Goal: Transaction & Acquisition: Book appointment/travel/reservation

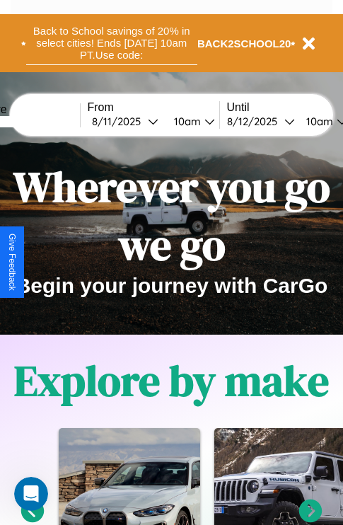
click at [111, 43] on button "Back to School savings of 20% in select cities! Ends 9/1 at 10am PT. Use code:" at bounding box center [111, 43] width 171 height 44
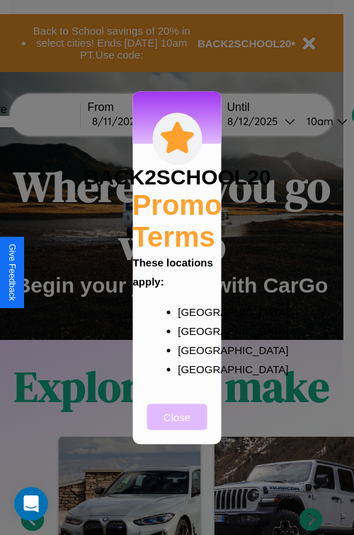
click at [177, 426] on button "Close" at bounding box center [177, 417] width 60 height 26
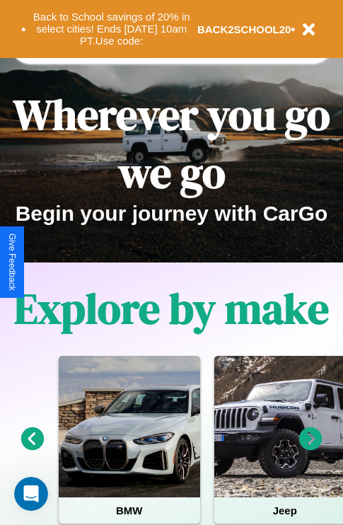
scroll to position [218, 0]
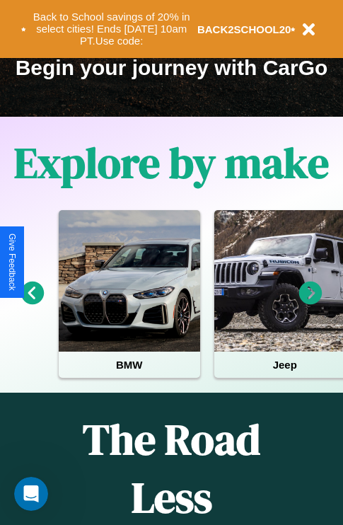
click at [310, 303] on icon at bounding box center [310, 292] width 23 height 23
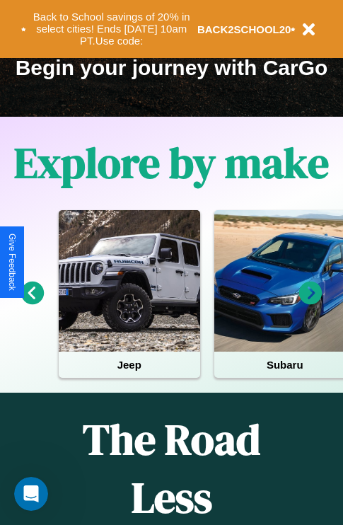
click at [310, 303] on icon at bounding box center [310, 292] width 23 height 23
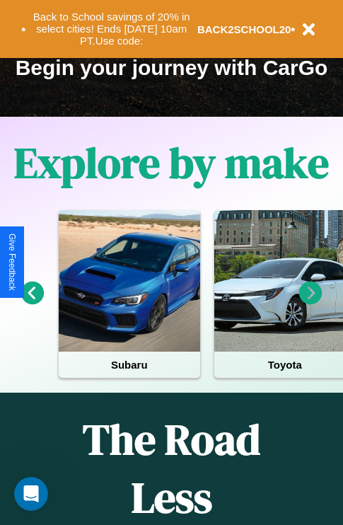
click at [32, 303] on icon at bounding box center [32, 292] width 23 height 23
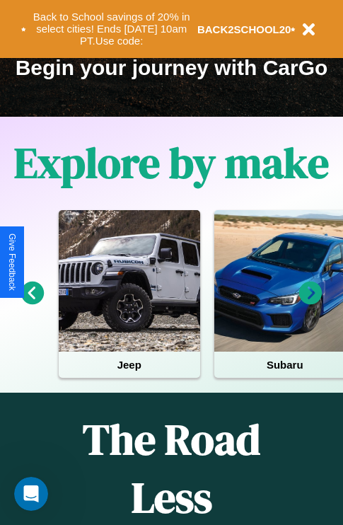
click at [310, 303] on icon at bounding box center [310, 292] width 23 height 23
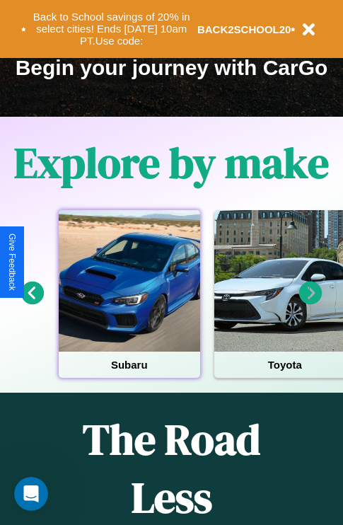
click at [129, 303] on div at bounding box center [129, 280] width 141 height 141
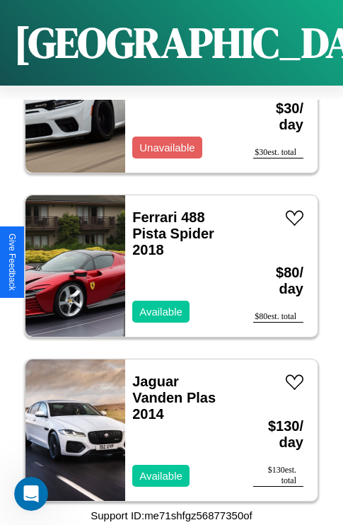
scroll to position [10388, 0]
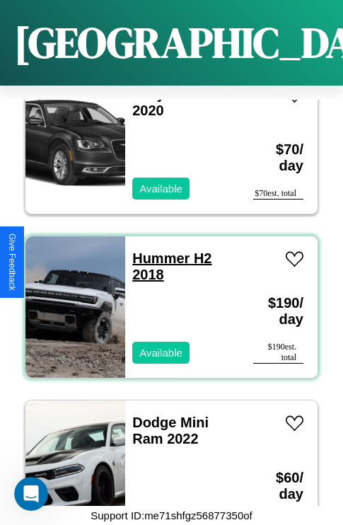
click at [156, 250] on link "Hummer H2 2018" at bounding box center [171, 266] width 79 height 32
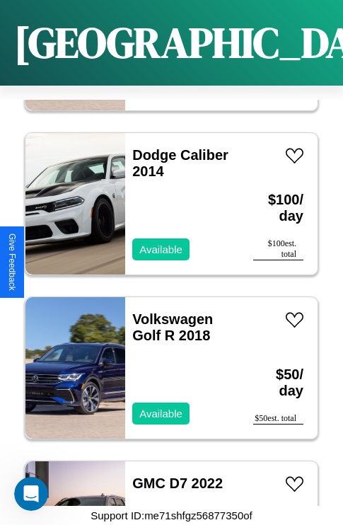
scroll to position [11044, 0]
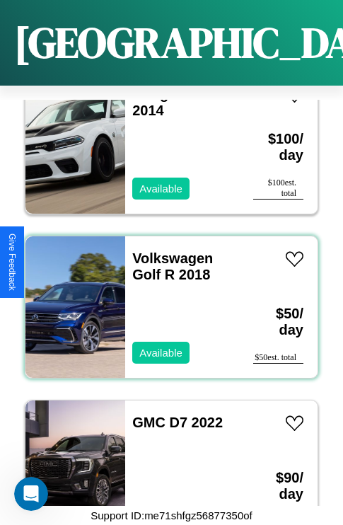
click at [166, 298] on div "Volkswagen Golf R 2018 Available" at bounding box center [182, 306] width 114 height 141
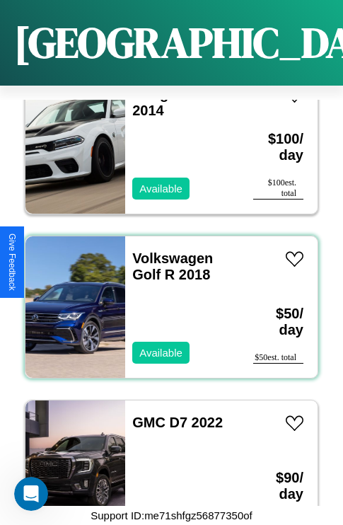
click at [166, 298] on div "Volkswagen Golf R 2018 Available" at bounding box center [182, 306] width 114 height 141
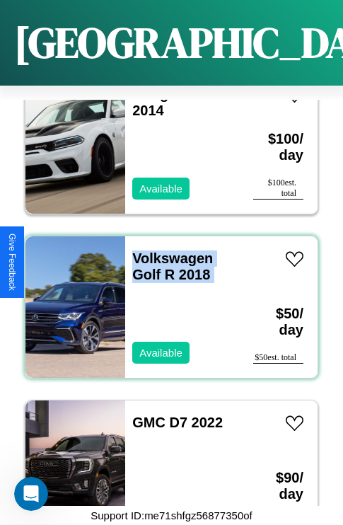
click at [166, 298] on div "Volkswagen Golf R 2018 Available" at bounding box center [182, 306] width 114 height 141
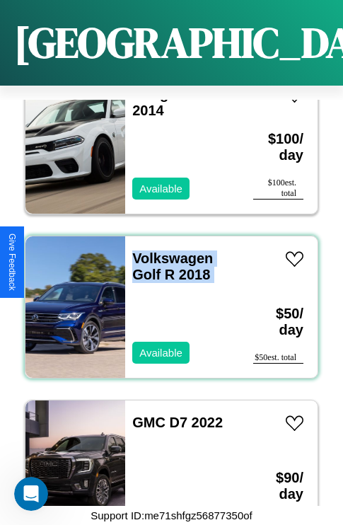
click at [166, 298] on div "Volkswagen Golf R 2018 Available" at bounding box center [182, 306] width 114 height 141
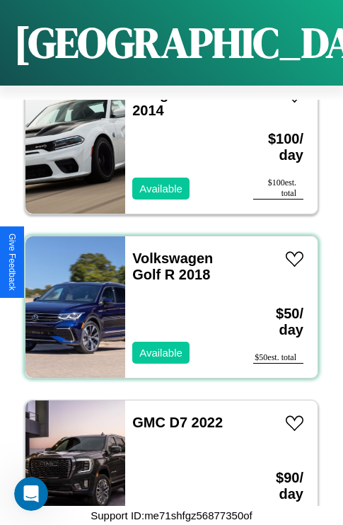
click at [166, 298] on div "Volkswagen Golf R 2018 Available" at bounding box center [182, 306] width 114 height 141
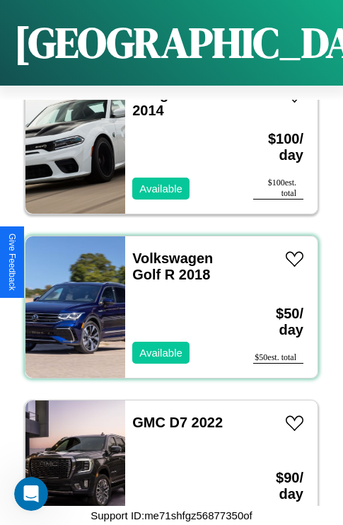
click at [166, 298] on div "Volkswagen Golf R 2018 Available" at bounding box center [182, 306] width 114 height 141
click at [168, 250] on link "Volkswagen Golf R 2018" at bounding box center [172, 266] width 81 height 32
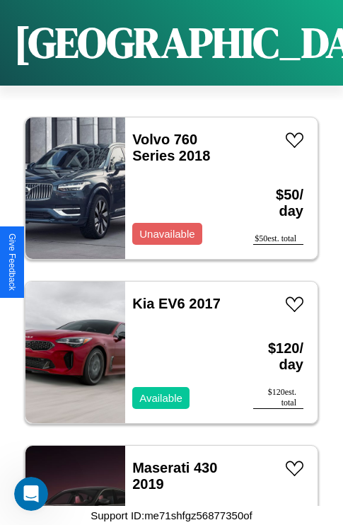
scroll to position [24167, 0]
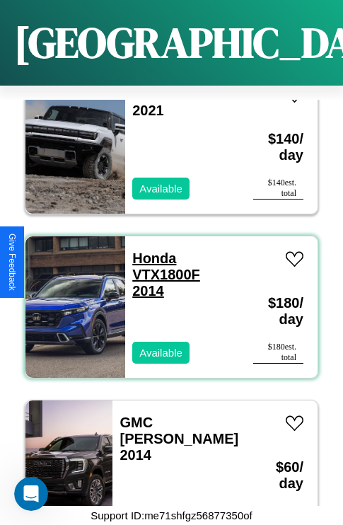
click at [150, 250] on link "Honda VTX1800F 2014" at bounding box center [166, 274] width 68 height 48
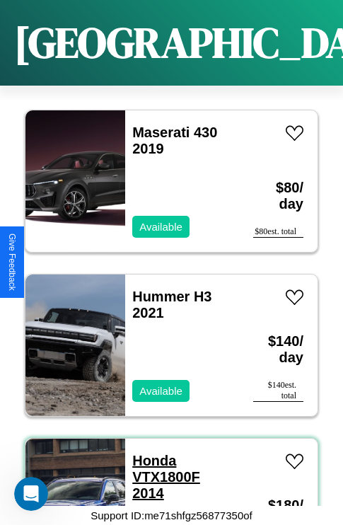
scroll to position [24987, 0]
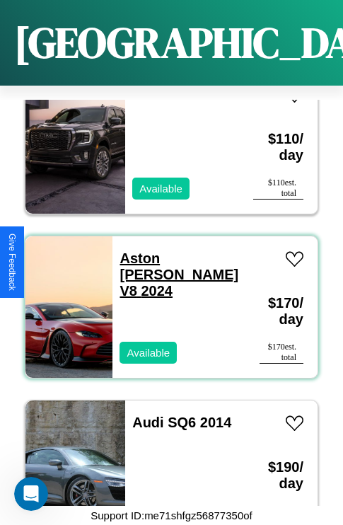
click at [171, 250] on link "Aston Martin V8 2024" at bounding box center [178, 274] width 119 height 48
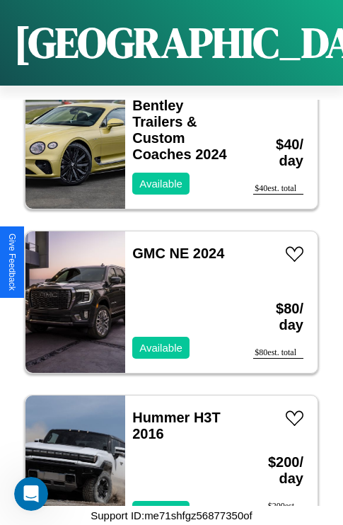
scroll to position [20230, 0]
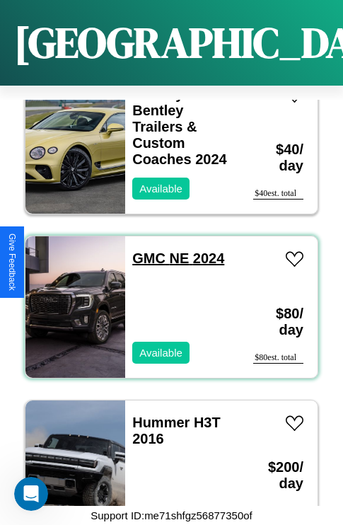
click at [144, 250] on link "GMC NE 2024" at bounding box center [178, 258] width 92 height 16
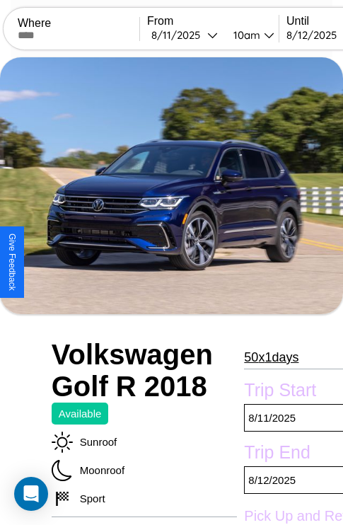
scroll to position [501, 42]
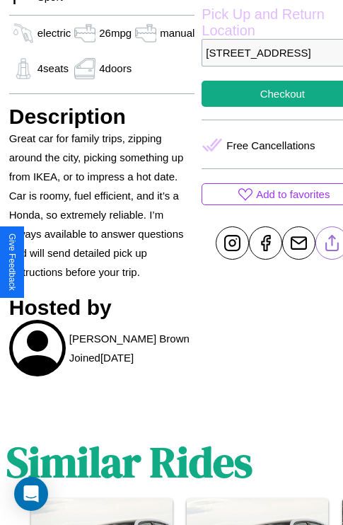
click at [332, 245] on line at bounding box center [332, 240] width 0 height 10
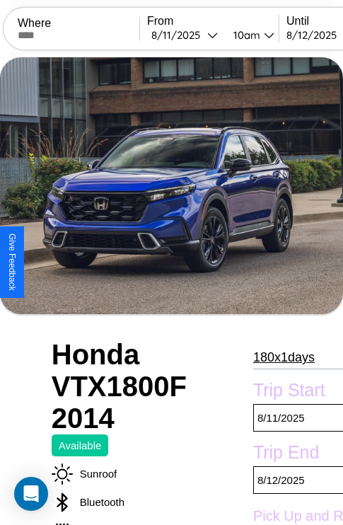
scroll to position [95, 0]
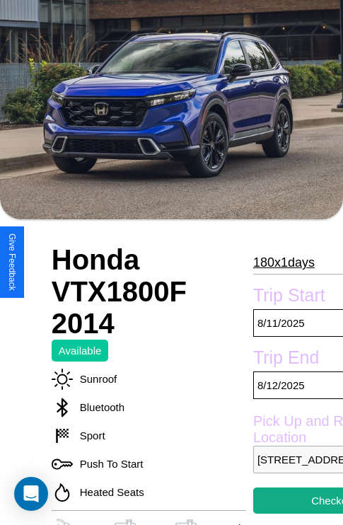
click at [277, 262] on p "180 x 1 days" at bounding box center [284, 262] width 62 height 23
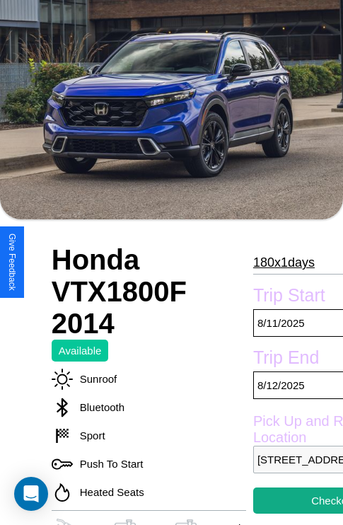
click at [277, 262] on p "180 x 1 days" at bounding box center [284, 262] width 62 height 23
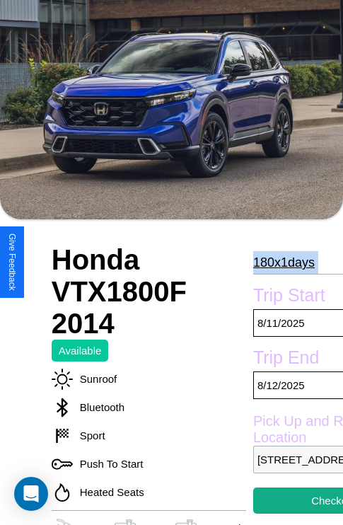
click at [277, 262] on p "180 x 1 days" at bounding box center [284, 262] width 62 height 23
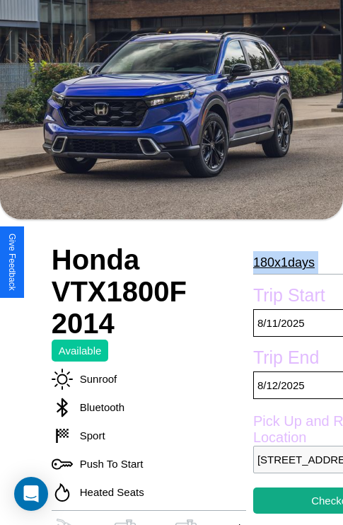
click at [277, 262] on p "180 x 1 days" at bounding box center [284, 262] width 62 height 23
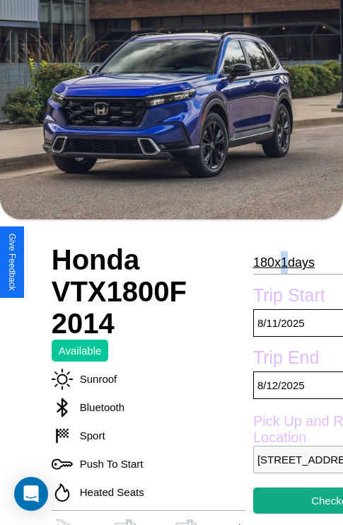
click at [277, 262] on p "180 x 1 days" at bounding box center [284, 262] width 62 height 23
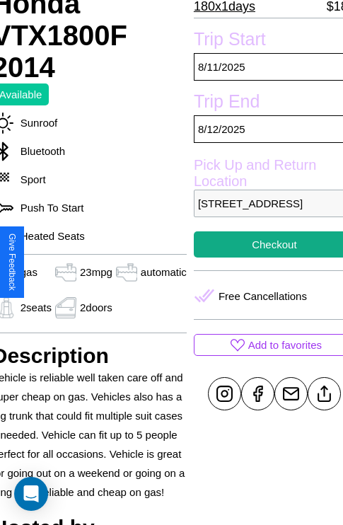
scroll to position [352, 59]
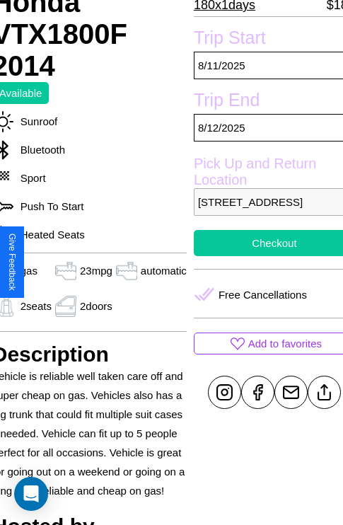
click at [262, 256] on button "Checkout" at bounding box center [274, 243] width 161 height 26
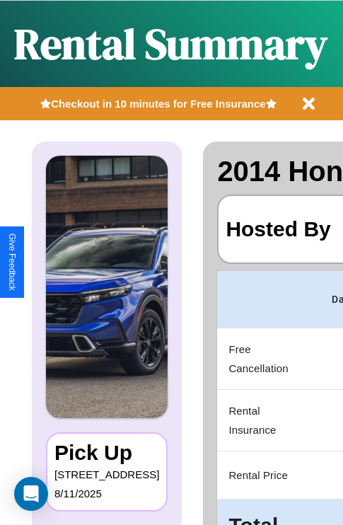
scroll to position [0, 267]
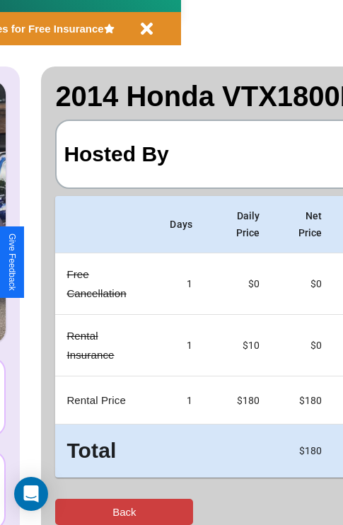
click at [69, 511] on button "Back" at bounding box center [124, 511] width 138 height 26
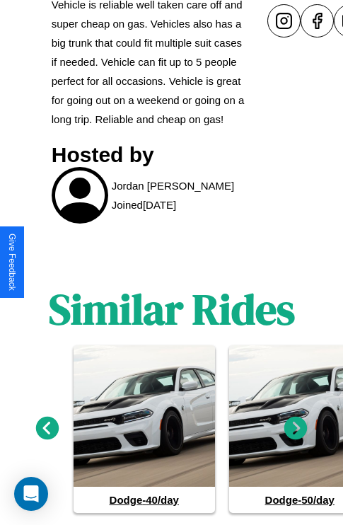
scroll to position [778, 0]
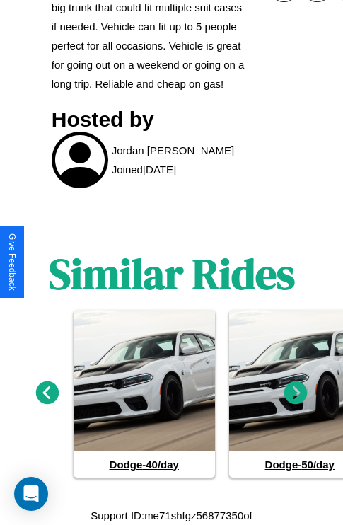
click at [296, 393] on icon at bounding box center [295, 392] width 23 height 23
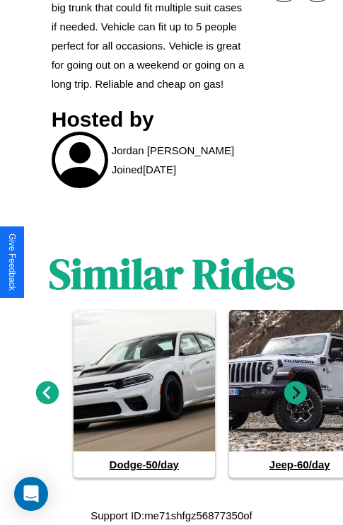
click at [296, 393] on icon at bounding box center [295, 392] width 23 height 23
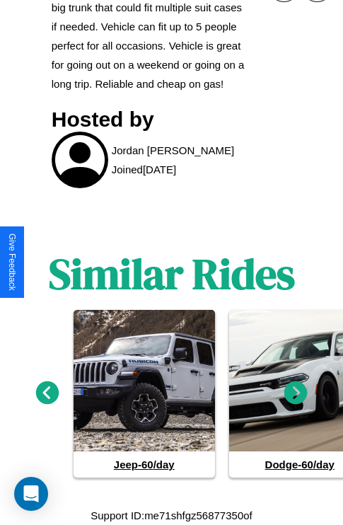
click at [296, 393] on icon at bounding box center [295, 392] width 23 height 23
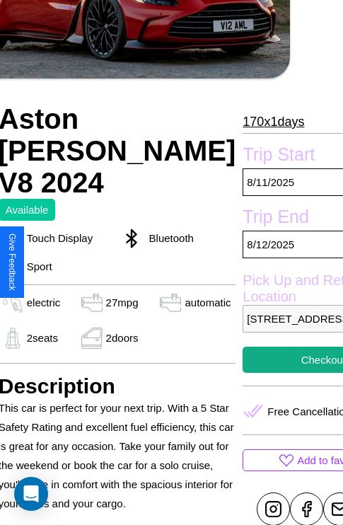
scroll to position [302, 68]
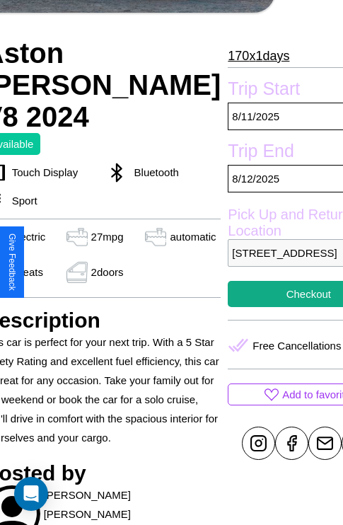
click at [262, 262] on p "2178 Center Street London United Kingdom 54631" at bounding box center [308, 253] width 161 height 28
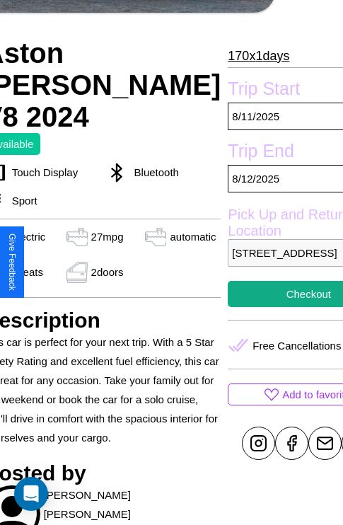
click at [262, 262] on p "2178 Center Street London United Kingdom 54631" at bounding box center [308, 253] width 161 height 28
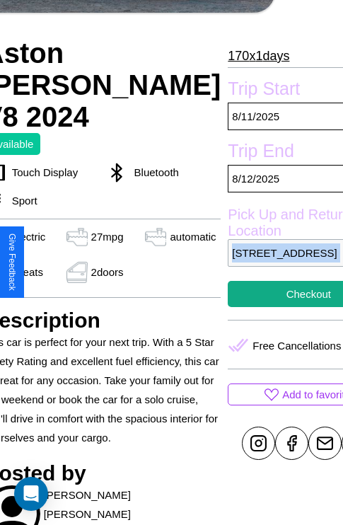
click at [262, 262] on p "2178 Center Street London United Kingdom 54631" at bounding box center [308, 253] width 161 height 28
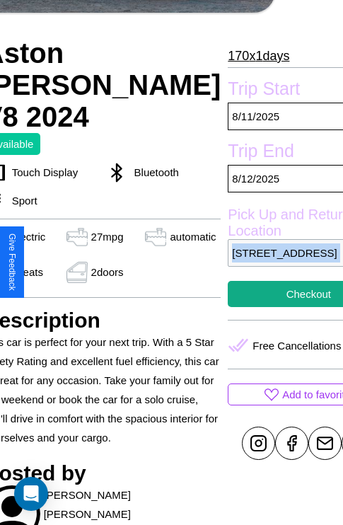
click at [262, 262] on p "2178 Center Street London United Kingdom 54631" at bounding box center [308, 253] width 161 height 28
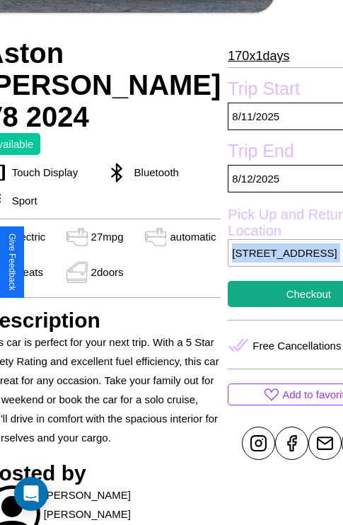
click at [262, 262] on p "2178 Center Street London United Kingdom 54631" at bounding box center [308, 253] width 161 height 28
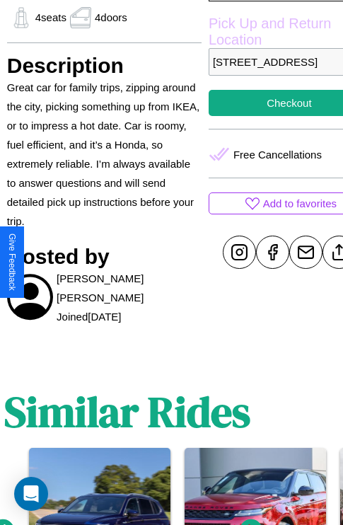
scroll to position [501, 45]
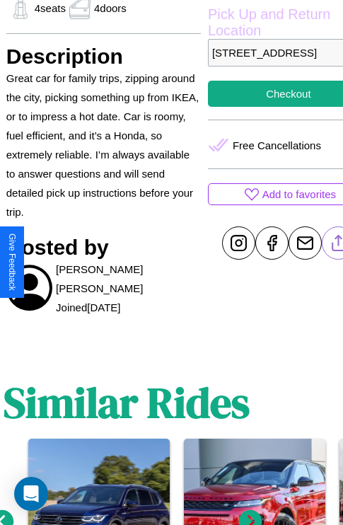
click at [338, 245] on line at bounding box center [338, 240] width 0 height 10
